Goal: Find contact information: Obtain details needed to contact an individual or organization

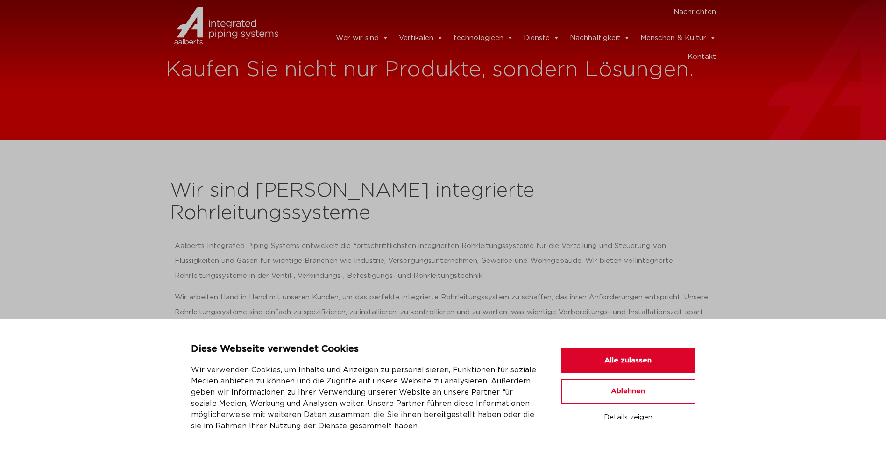
click at [708, 49] on link "Kontakt" at bounding box center [701, 57] width 28 height 19
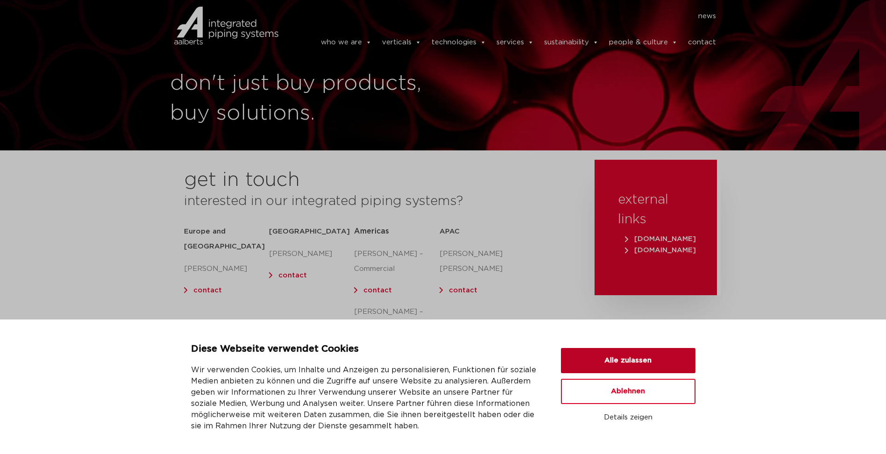
click at [646, 353] on button "Alle zulassen" at bounding box center [628, 360] width 134 height 25
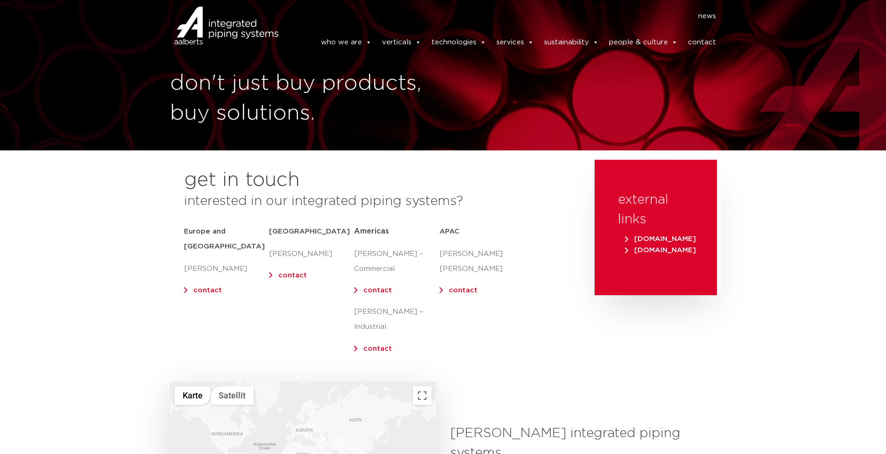
scroll to position [93, 0]
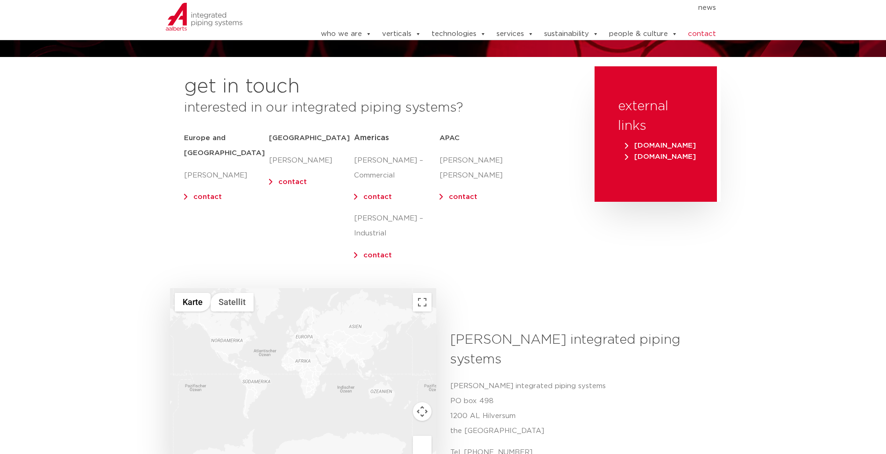
click at [206, 193] on link "contact" at bounding box center [207, 196] width 28 height 7
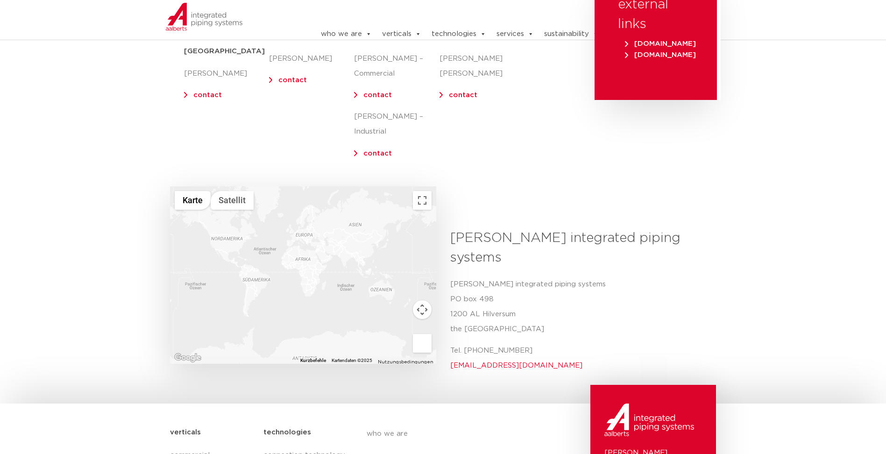
scroll to position [102, 0]
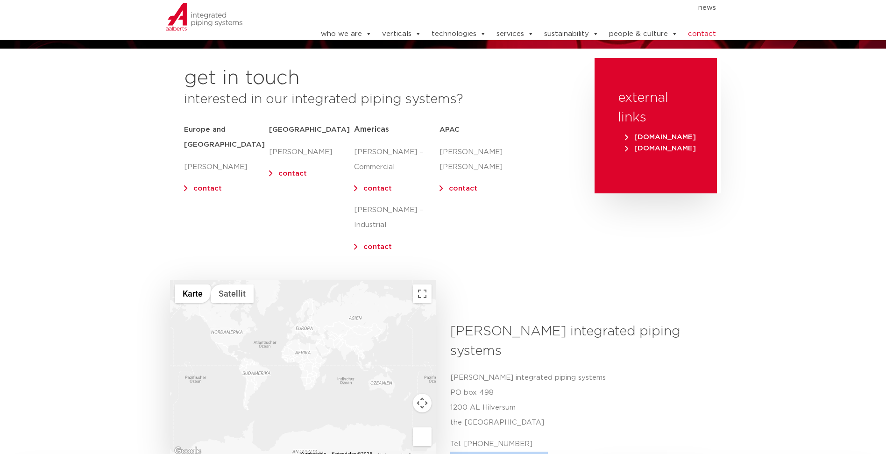
drag, startPoint x: 520, startPoint y: 426, endPoint x: 448, endPoint y: 428, distance: 71.9
click at [448, 428] on div "[PERSON_NAME] integrated piping systems Aalberts integrated [STREET_ADDRESS] Te…" at bounding box center [579, 398] width 273 height 152
drag, startPoint x: 448, startPoint y: 428, endPoint x: 457, endPoint y: 428, distance: 8.4
